Goal: Transaction & Acquisition: Purchase product/service

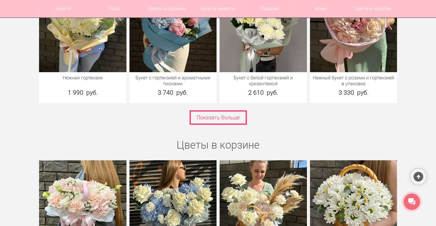
scroll to position [2440, 0]
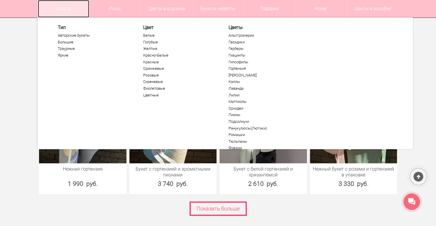
click at [62, 9] on link "Букеты" at bounding box center [63, 9] width 51 height 18
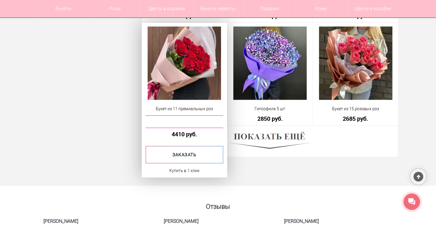
scroll to position [1642, 0]
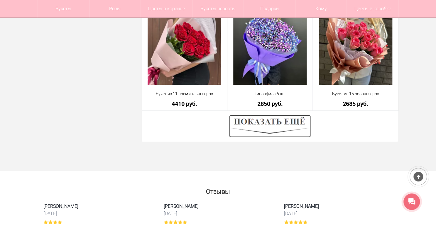
click at [271, 129] on img at bounding box center [270, 126] width 82 height 22
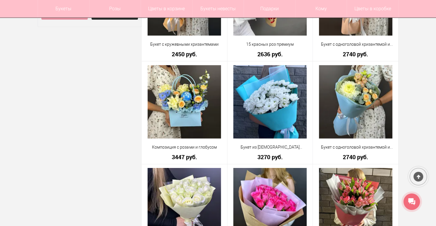
scroll to position [352, 0]
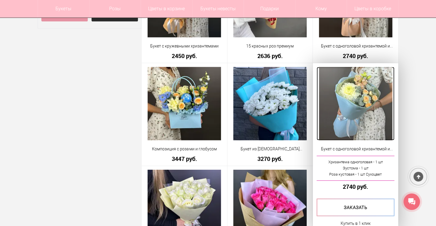
click at [361, 91] on img at bounding box center [355, 103] width 73 height 73
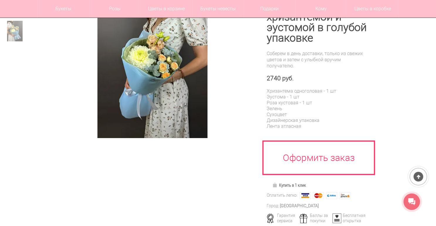
scroll to position [94, 0]
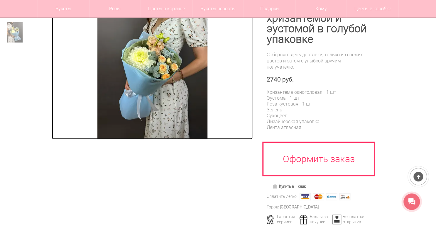
click at [158, 78] on img at bounding box center [152, 66] width 110 height 147
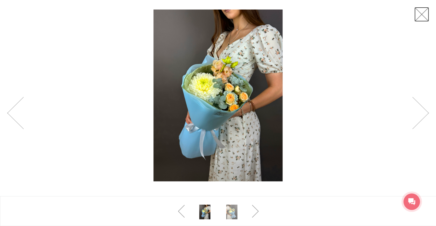
click at [420, 18] on link at bounding box center [421, 14] width 15 height 15
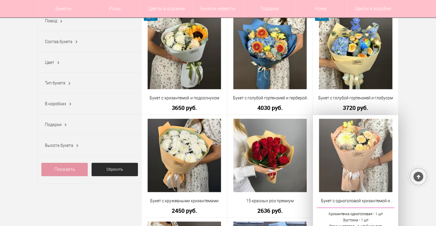
scroll to position [205, 0]
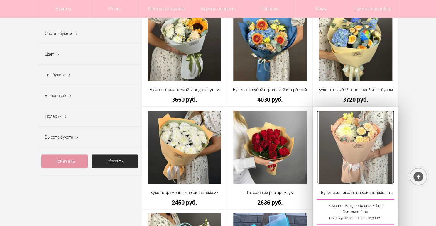
click at [332, 132] on img at bounding box center [355, 147] width 73 height 73
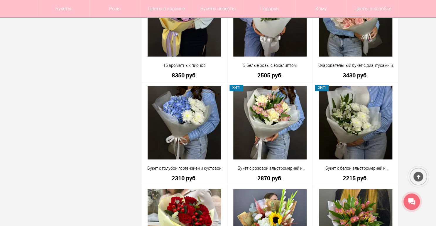
scroll to position [974, 0]
